Goal: Communication & Community: Answer question/provide support

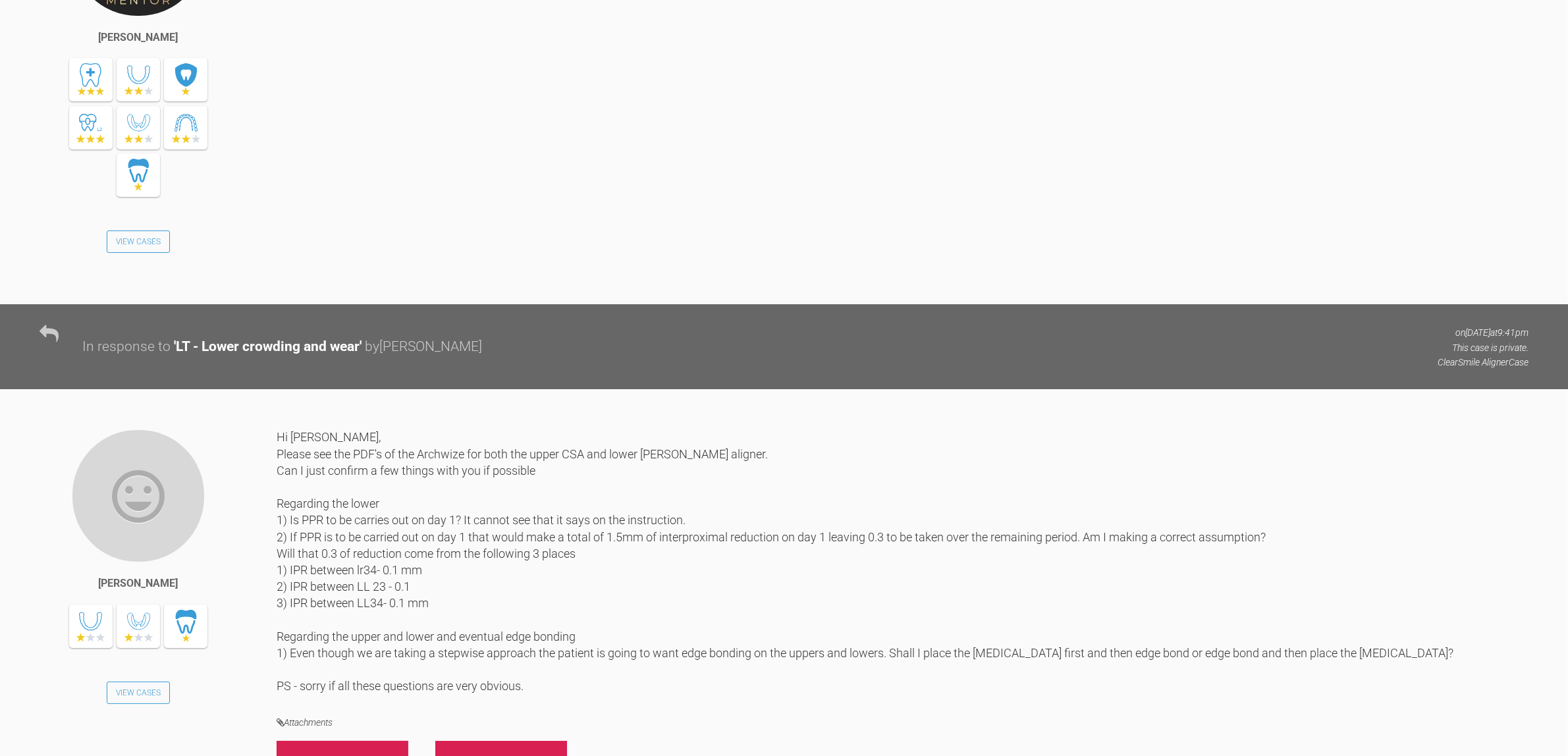
scroll to position [2470, 0]
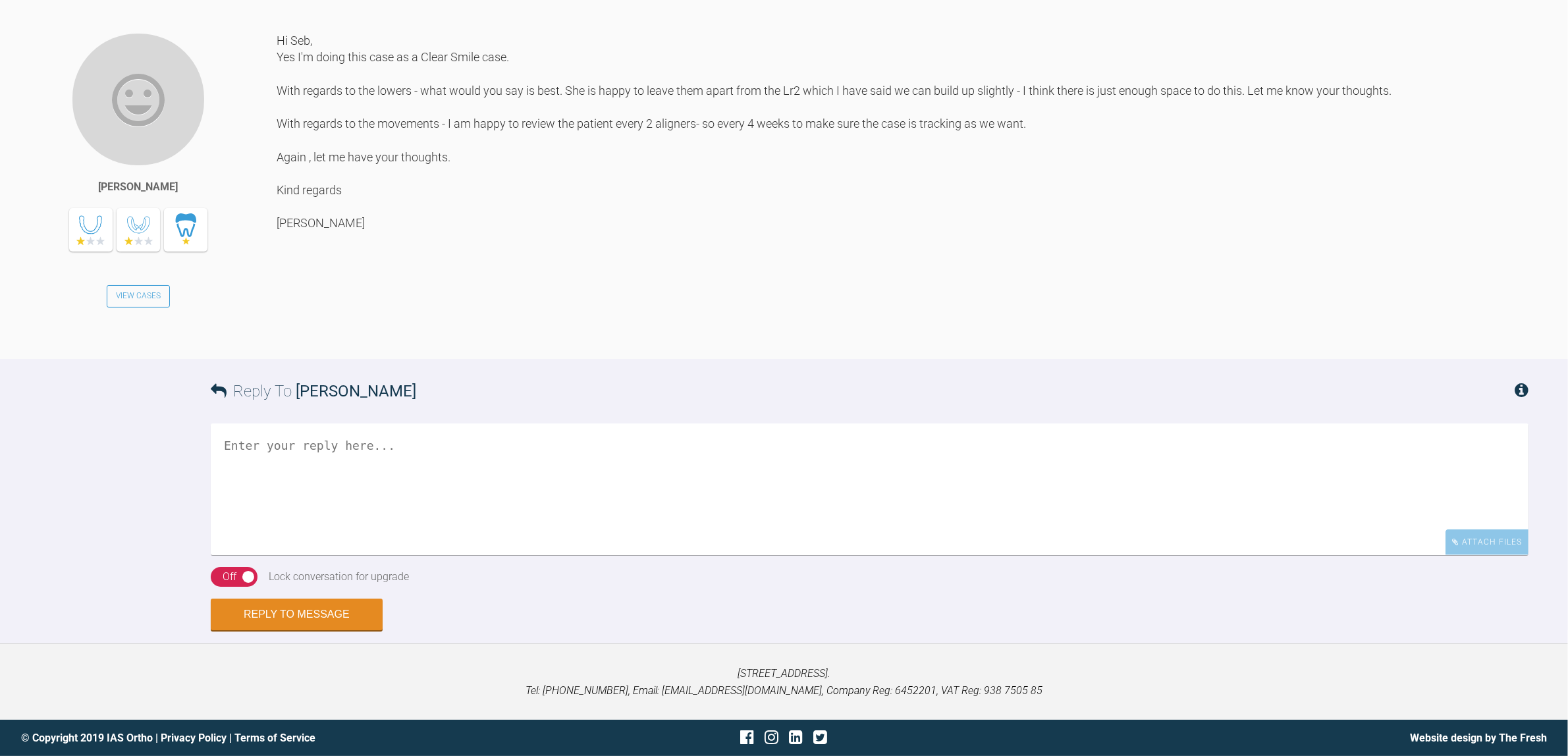
scroll to position [2297, 0]
click at [695, 556] on textarea at bounding box center [870, 490] width 1318 height 132
click at [735, 556] on textarea at bounding box center [870, 490] width 1318 height 132
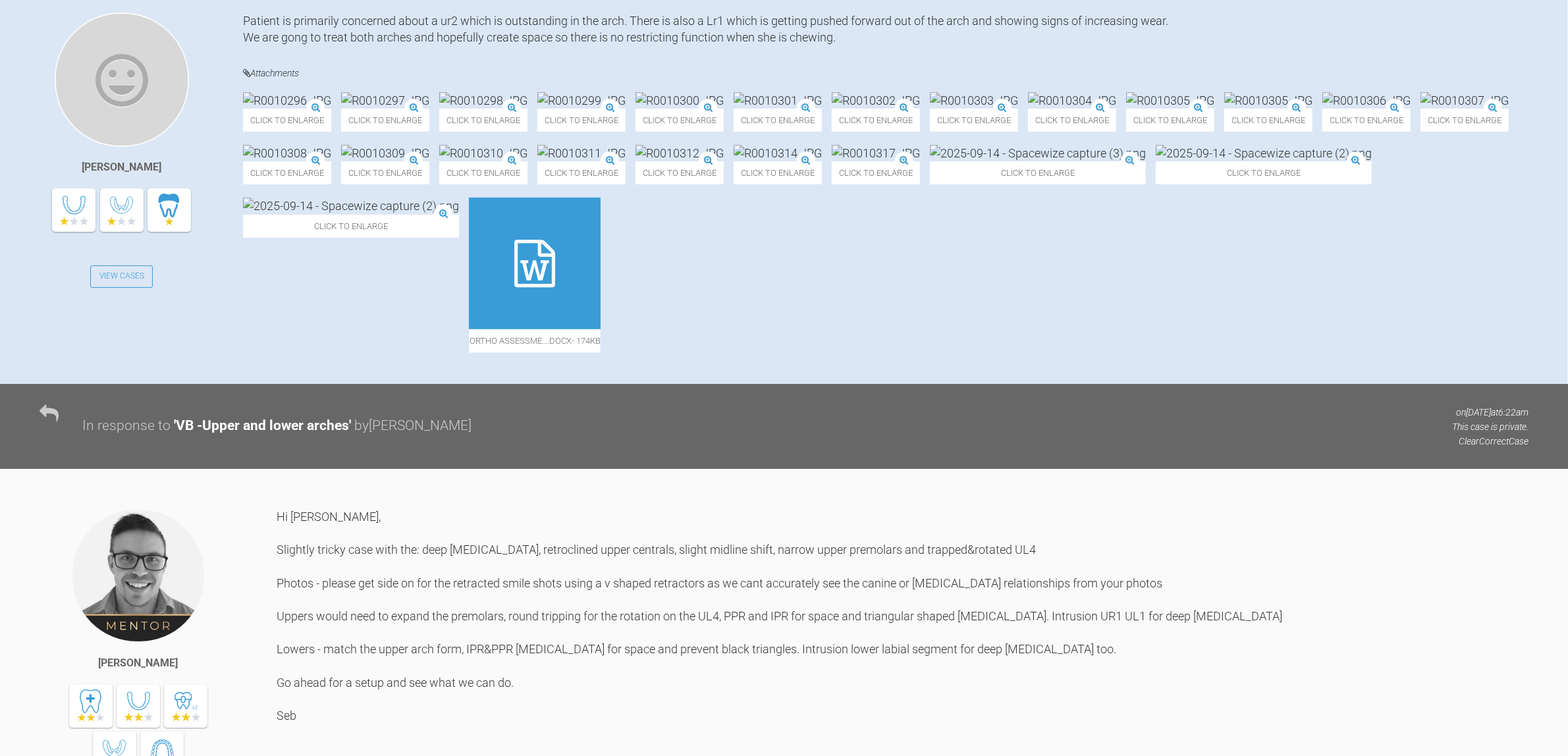
scroll to position [350, 0]
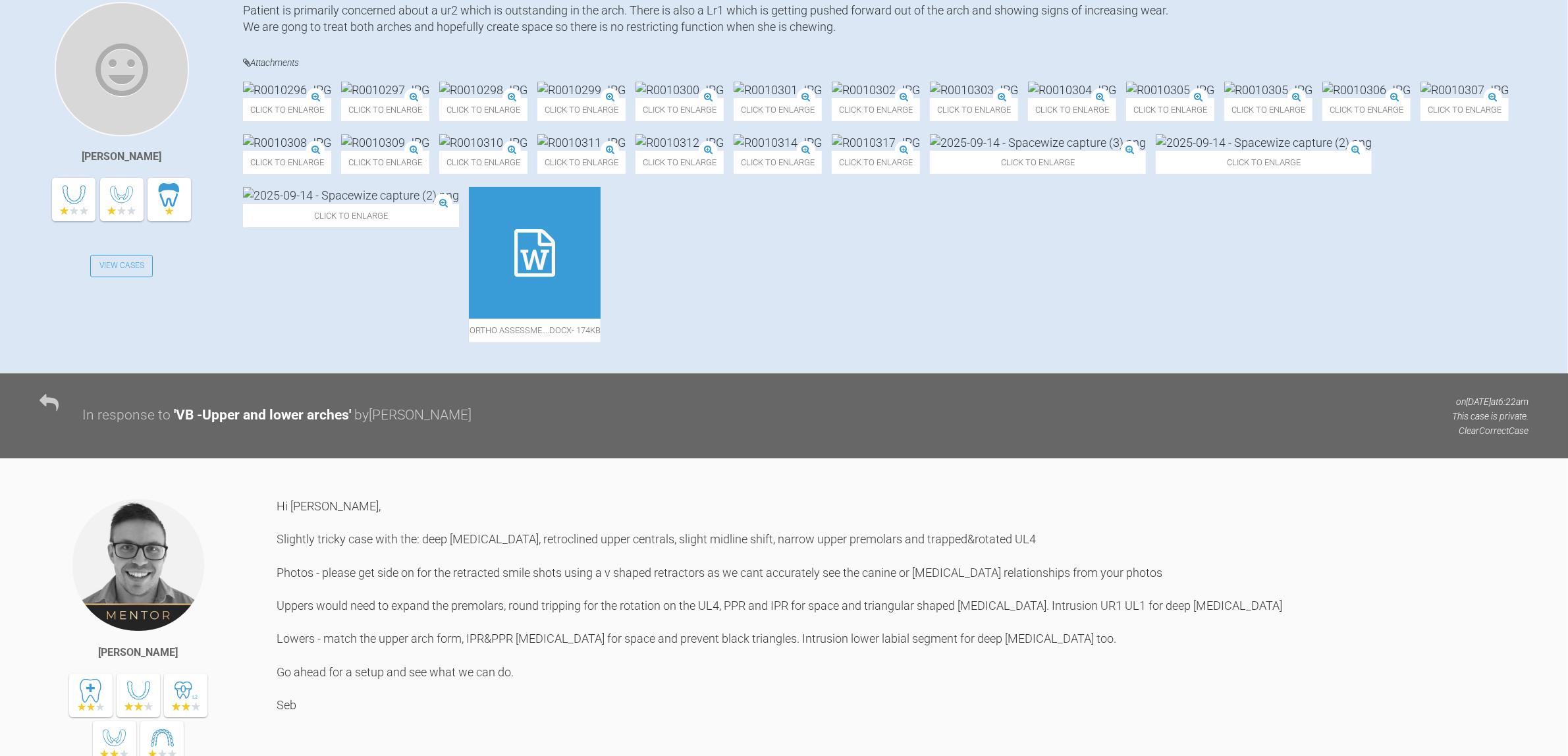
click at [1225, 98] on img at bounding box center [1269, 90] width 88 height 16
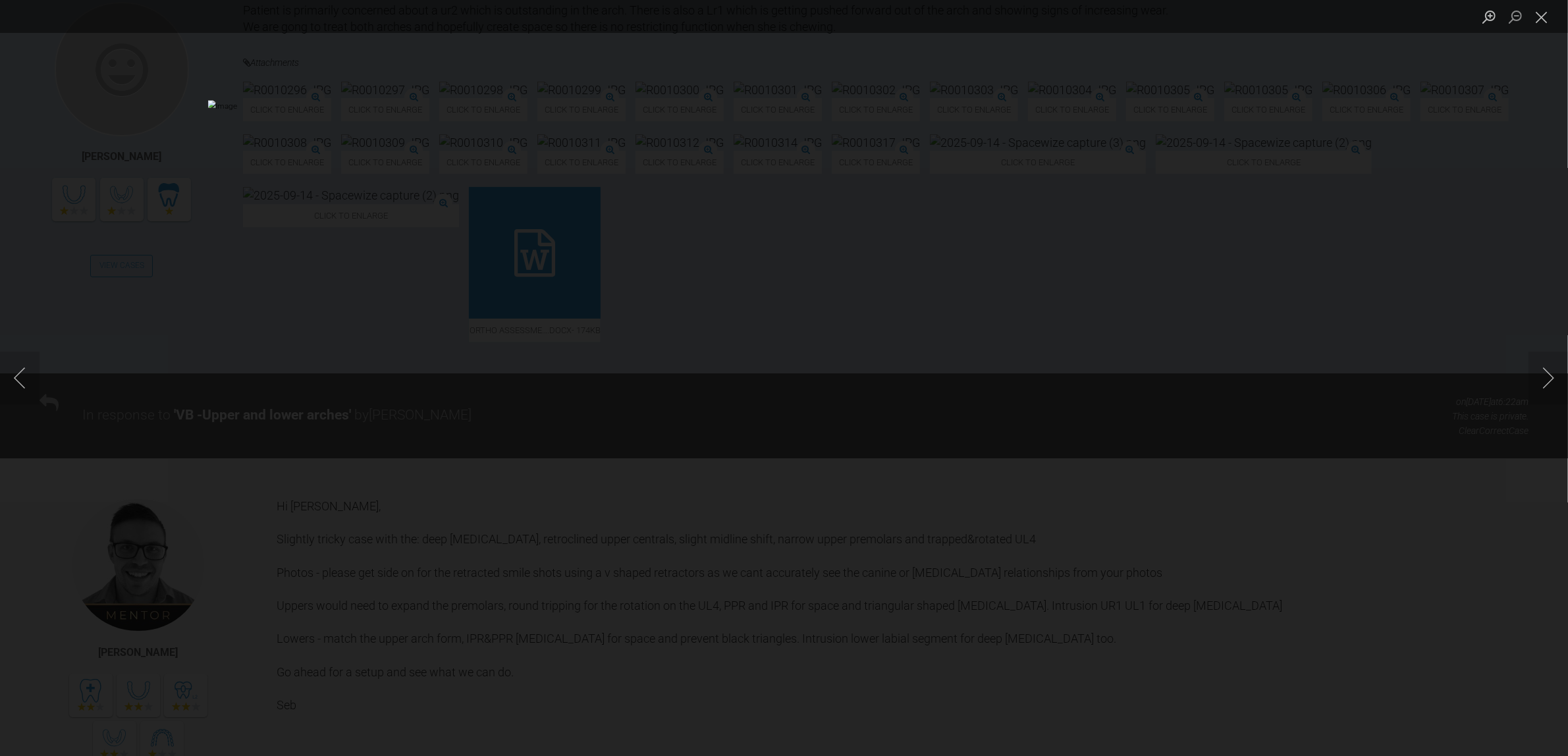
click at [137, 620] on div "Lightbox" at bounding box center [784, 378] width 1568 height 756
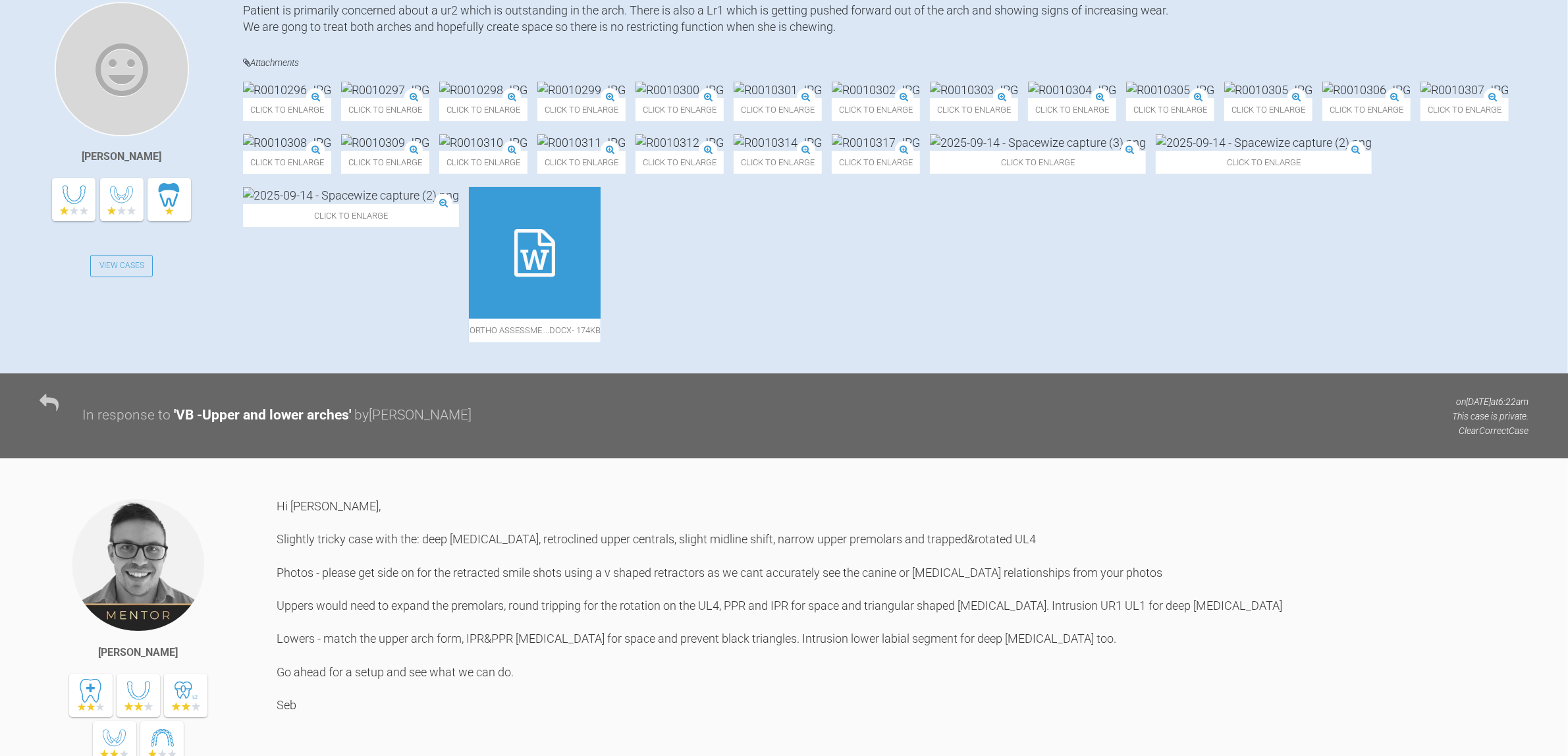
click at [1322, 98] on img at bounding box center [1366, 90] width 88 height 16
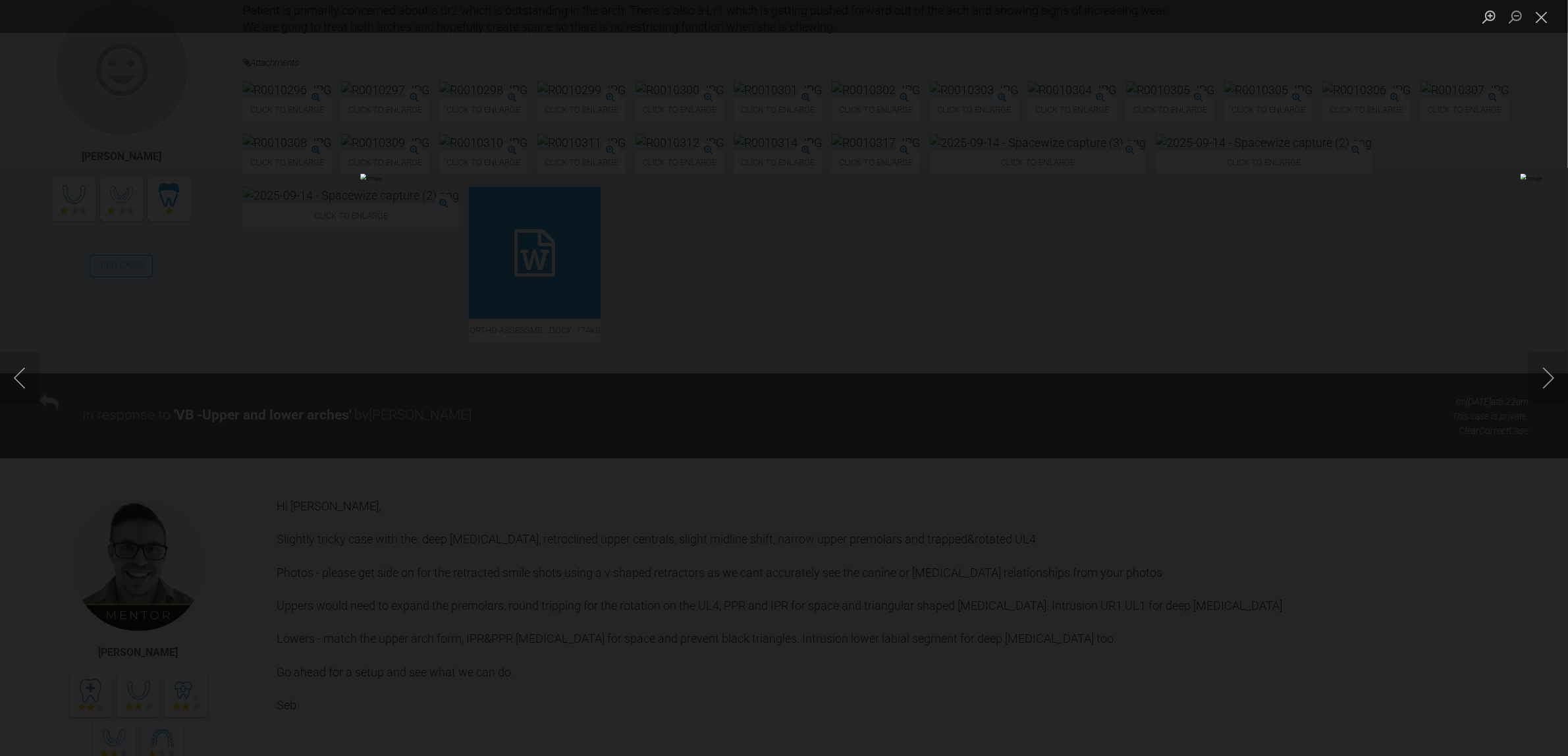
click at [316, 552] on div "Lightbox" at bounding box center [784, 378] width 1568 height 756
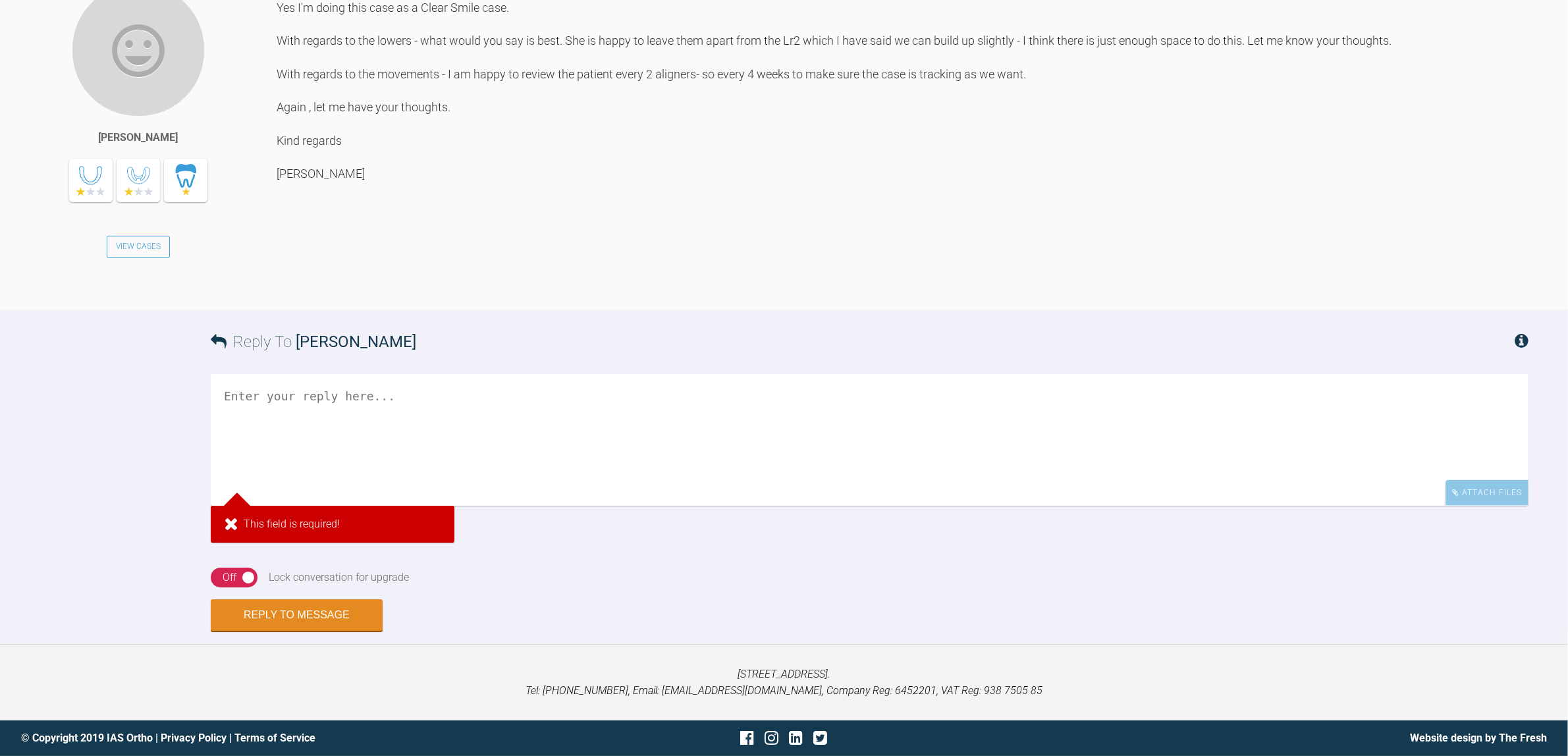
click at [588, 419] on textarea at bounding box center [870, 440] width 1318 height 132
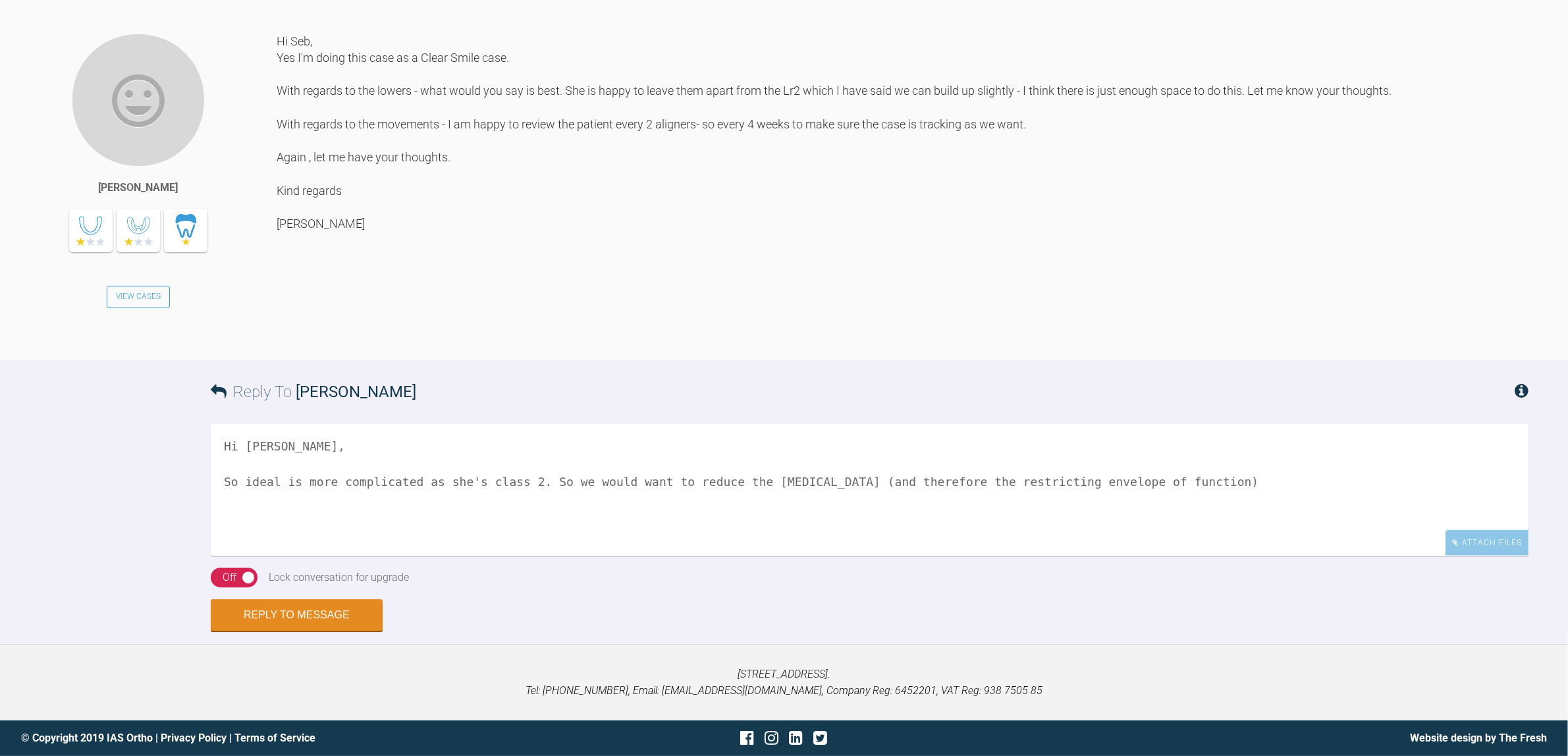
click at [1183, 514] on textarea "Hi Neil, So ideal is more complicated as she's class 2. So we would want to red…" at bounding box center [870, 490] width 1318 height 132
drag, startPoint x: 1447, startPoint y: 513, endPoint x: 1195, endPoint y: 515, distance: 252.0
click at [1195, 515] on textarea "Hi Neil, So ideal is more complicated as she's class 2. So we would want to red…" at bounding box center [870, 490] width 1318 height 132
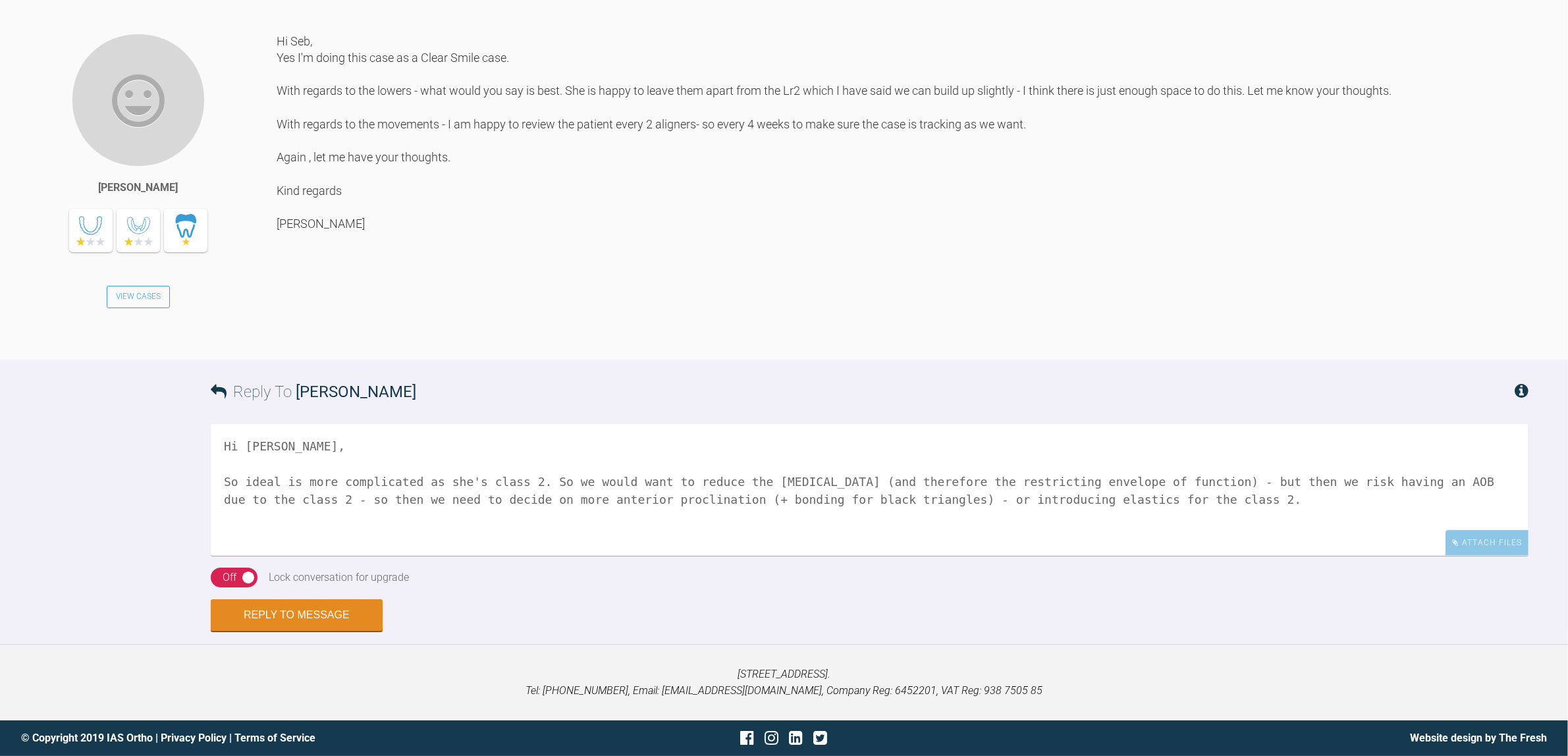
click at [417, 531] on textarea "Hi Neil, So ideal is more complicated as she's class 2. So we would want to red…" at bounding box center [870, 490] width 1318 height 132
click at [387, 534] on textarea "Hi Neil, So ideal is more complicated as she's class 2. So we would want to red…" at bounding box center [870, 490] width 1318 height 132
click at [435, 535] on textarea "Hi Neil, So ideal is more complicated as she's class 2. So we would want to red…" at bounding box center [870, 490] width 1318 height 132
click at [820, 533] on textarea "Hi Neil, So ideal is more complicated as she's class 2. So we would want to red…" at bounding box center [870, 490] width 1318 height 132
click at [1346, 534] on textarea "Hi Neil, So ideal is more complicated as she's class 2. So we would want to red…" at bounding box center [870, 490] width 1318 height 132
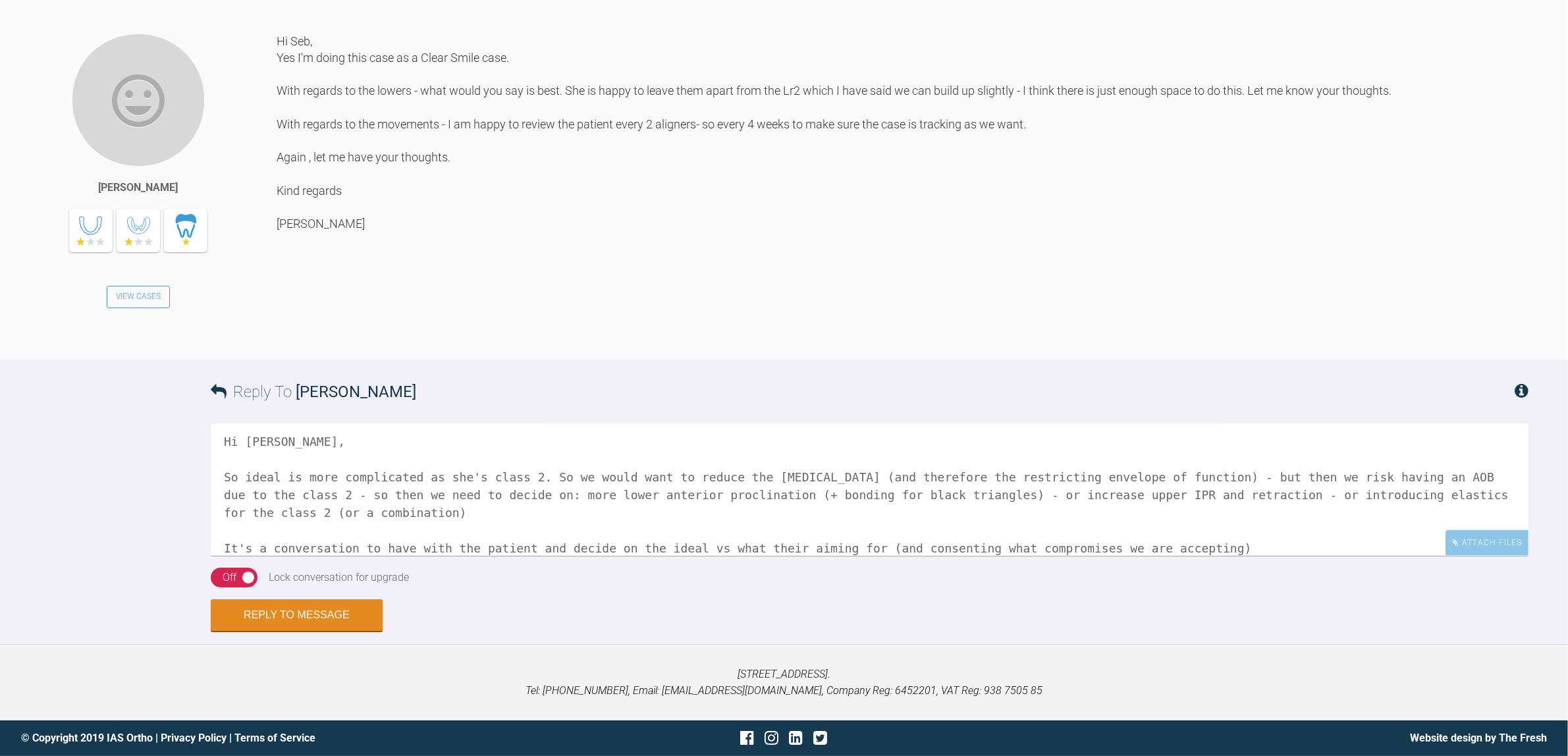
scroll to position [22, 0]
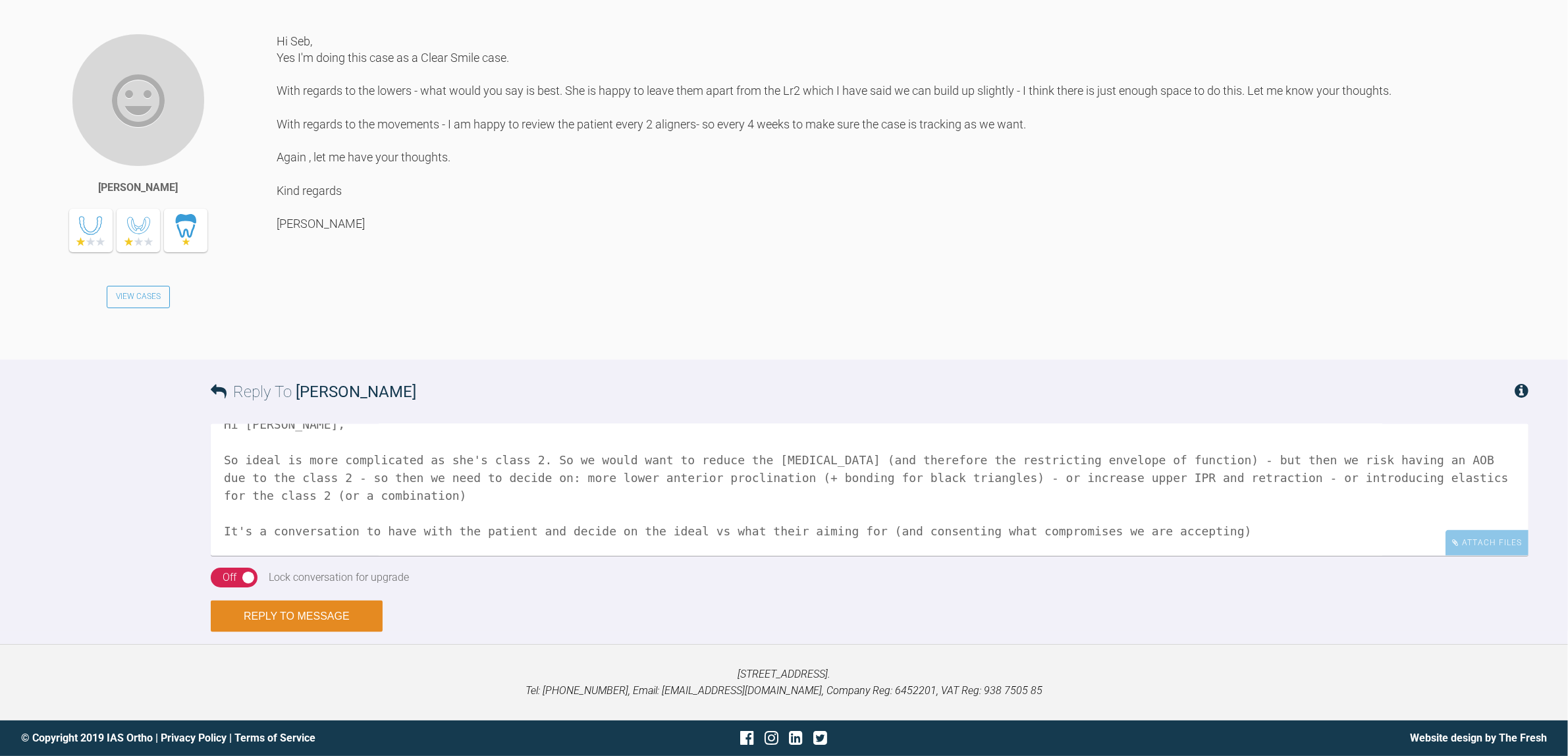
type textarea "Hi Neil, So ideal is more complicated as she's class 2. So we would want to red…"
click at [343, 632] on button "Reply to Message" at bounding box center [297, 616] width 172 height 32
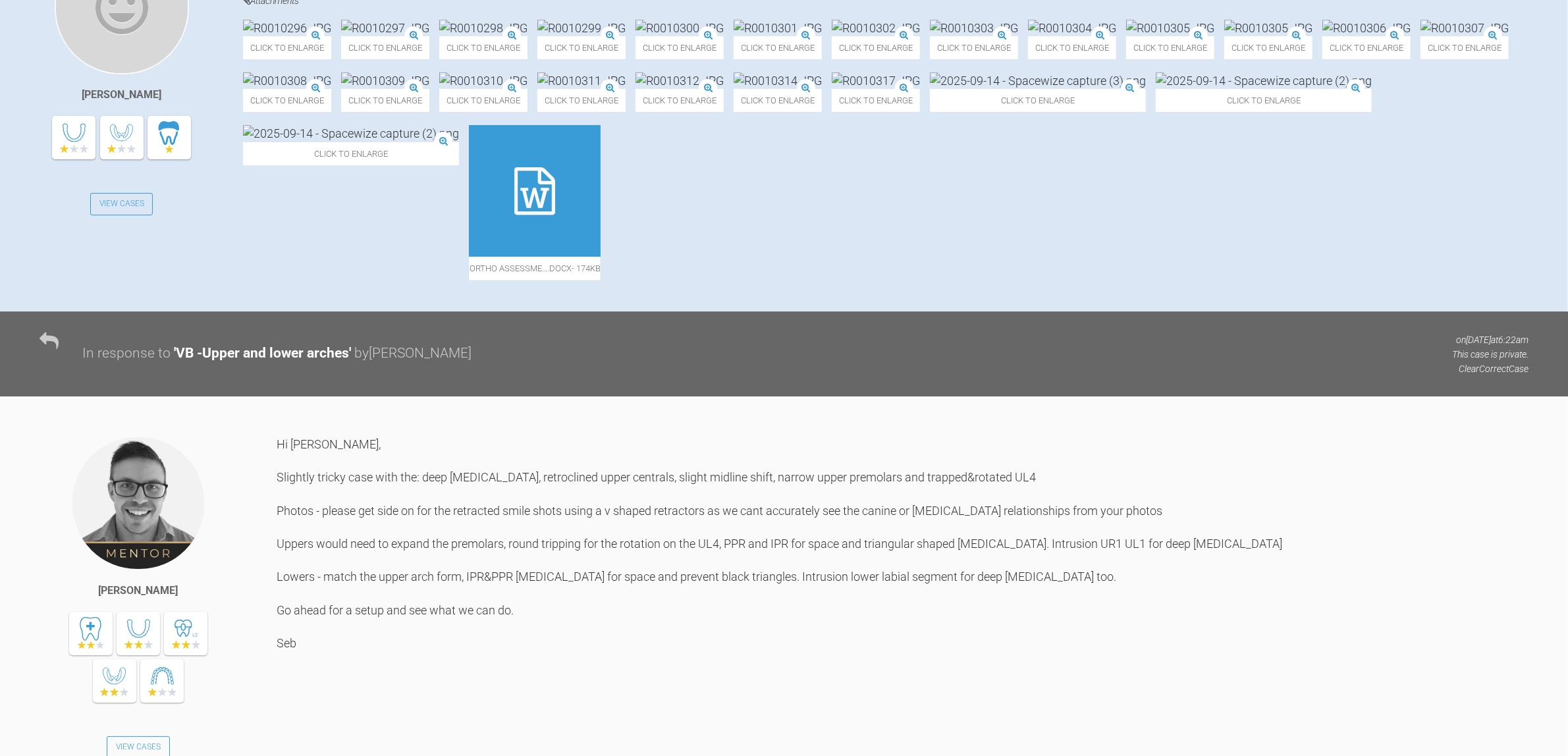
scroll to position [123, 0]
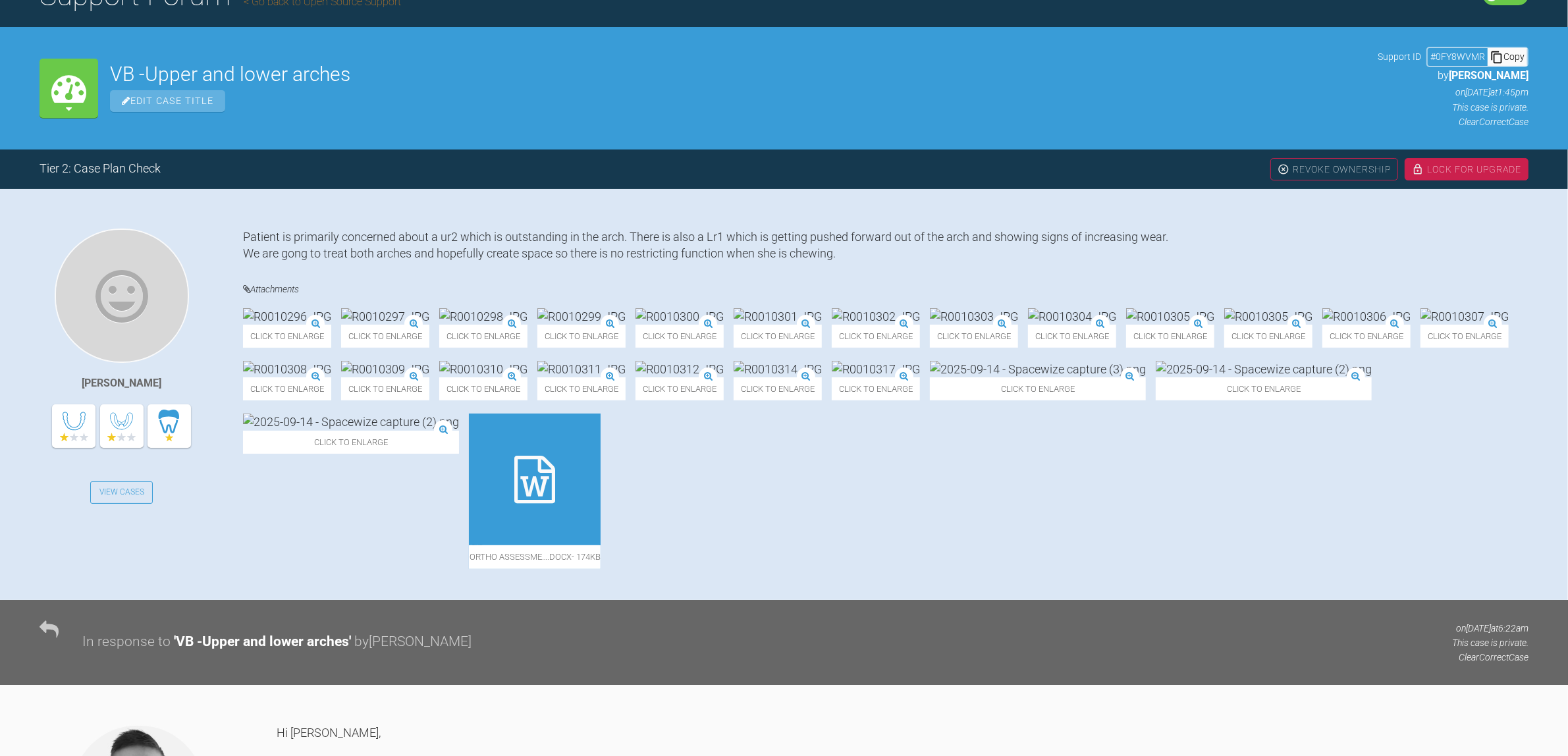
click at [724, 325] on img at bounding box center [680, 316] width 88 height 16
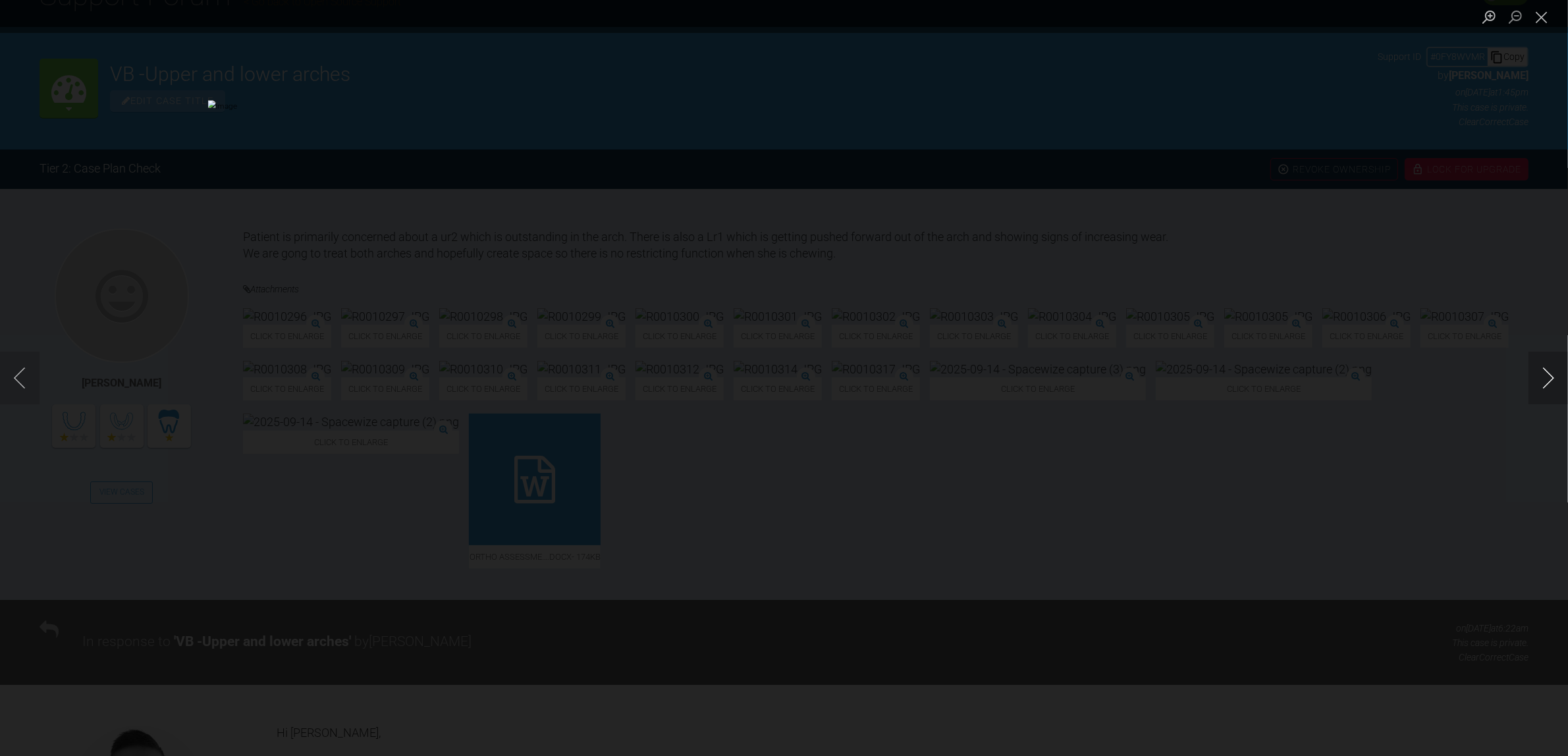
click at [1555, 374] on button "Next image" at bounding box center [1549, 378] width 40 height 53
click at [112, 100] on div "Lightbox" at bounding box center [784, 378] width 1568 height 756
